Goal: Navigation & Orientation: Understand site structure

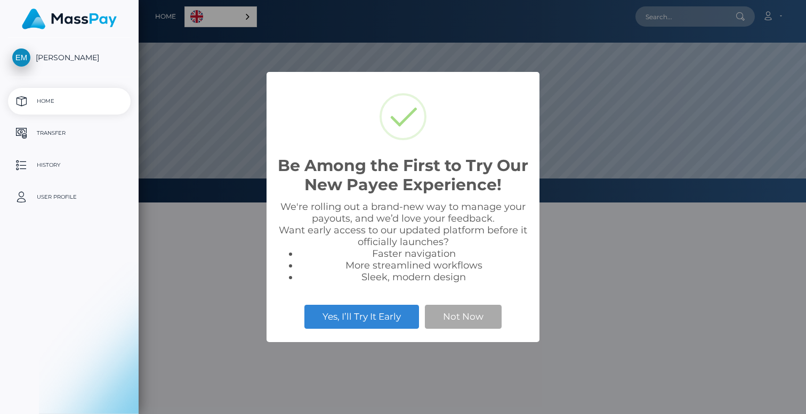
scroll to position [203, 668]
select select
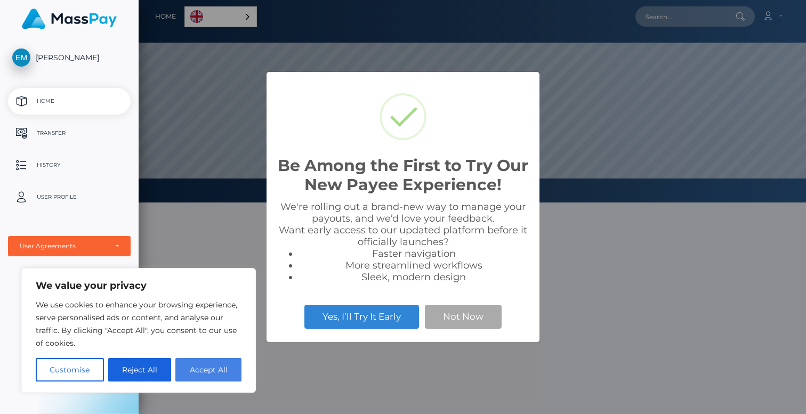
click at [209, 367] on button "Accept All" at bounding box center [208, 369] width 66 height 23
checkbox input "true"
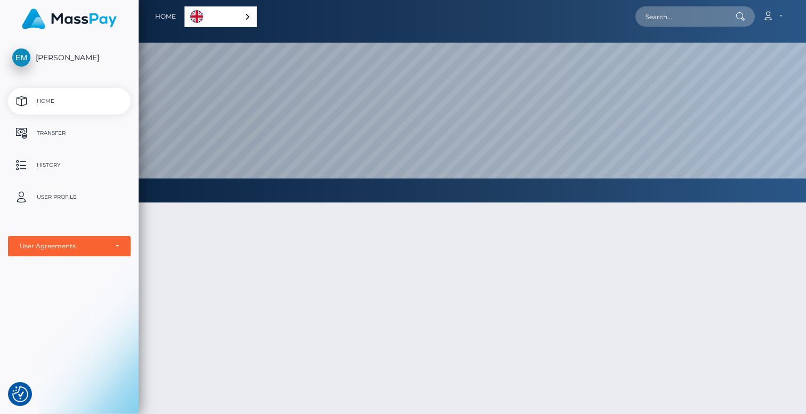
scroll to position [0, 0]
click at [47, 130] on p "Transfer" at bounding box center [69, 133] width 114 height 16
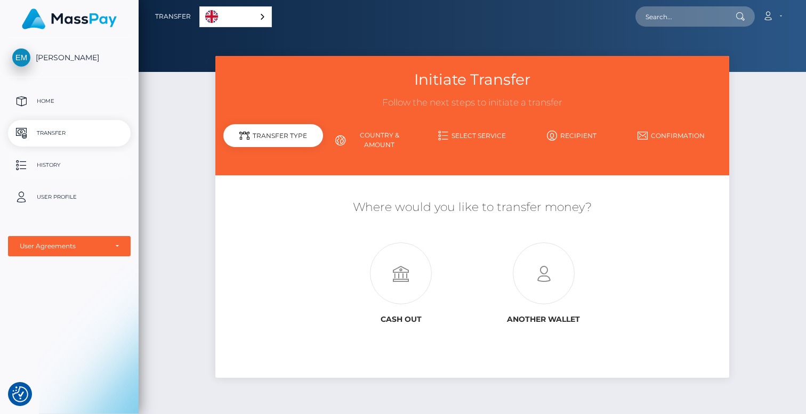
click at [40, 169] on p "History" at bounding box center [69, 165] width 114 height 16
click at [118, 247] on div "User Agreements" at bounding box center [69, 246] width 99 height 9
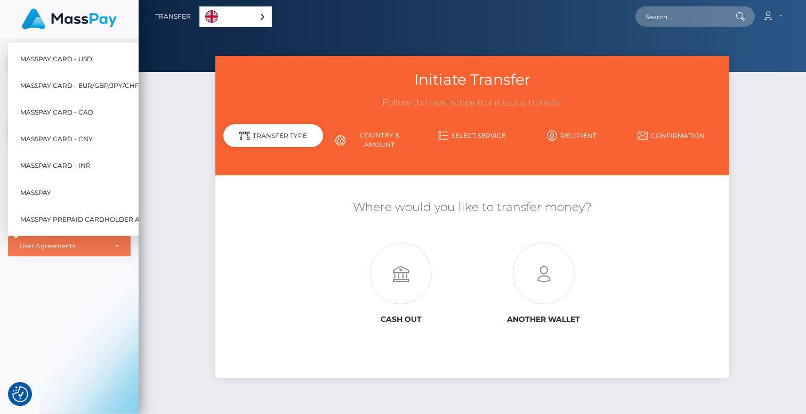
click at [158, 220] on div "Initiate Transfer Follow the next steps to initiate a transfer Transfer Type Co…" at bounding box center [473, 230] width 668 height 349
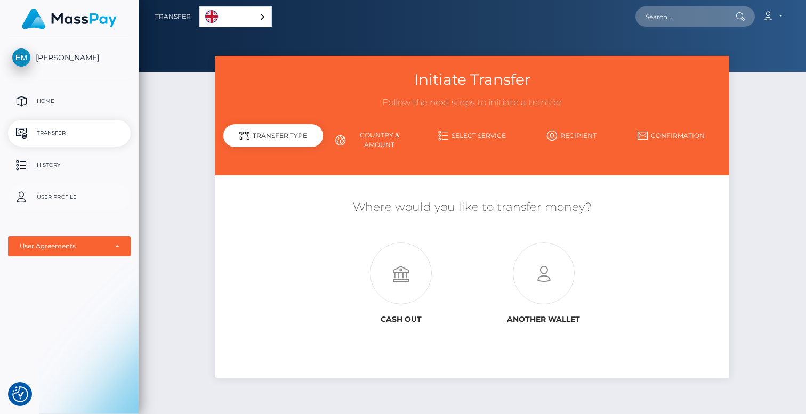
click at [54, 193] on p "User Profile" at bounding box center [69, 197] width 114 height 16
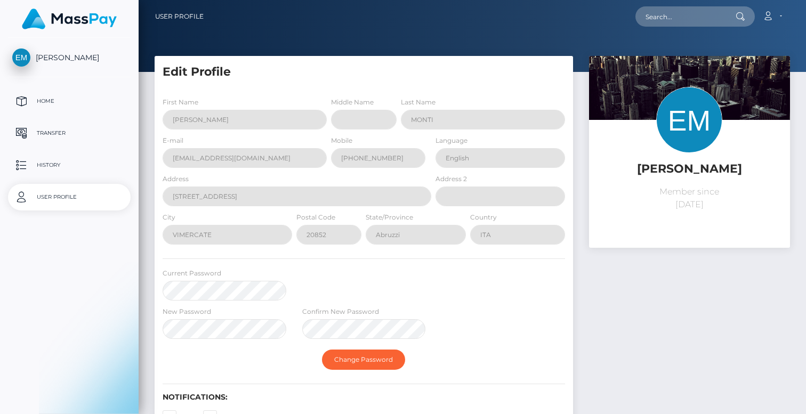
select select
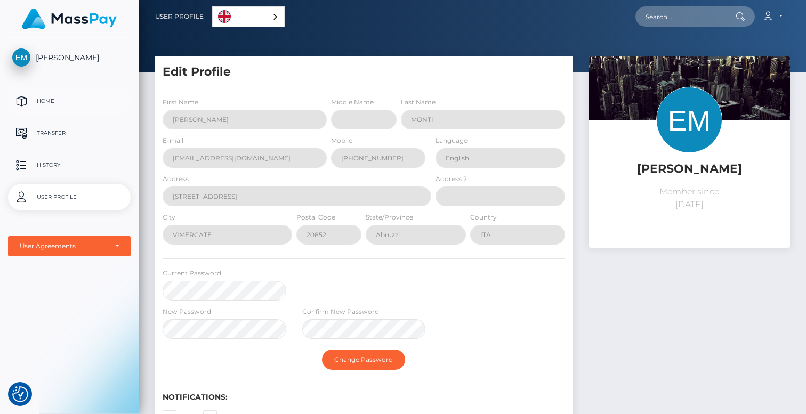
click at [43, 100] on p "Home" at bounding box center [69, 101] width 114 height 16
